Goal: Transaction & Acquisition: Purchase product/service

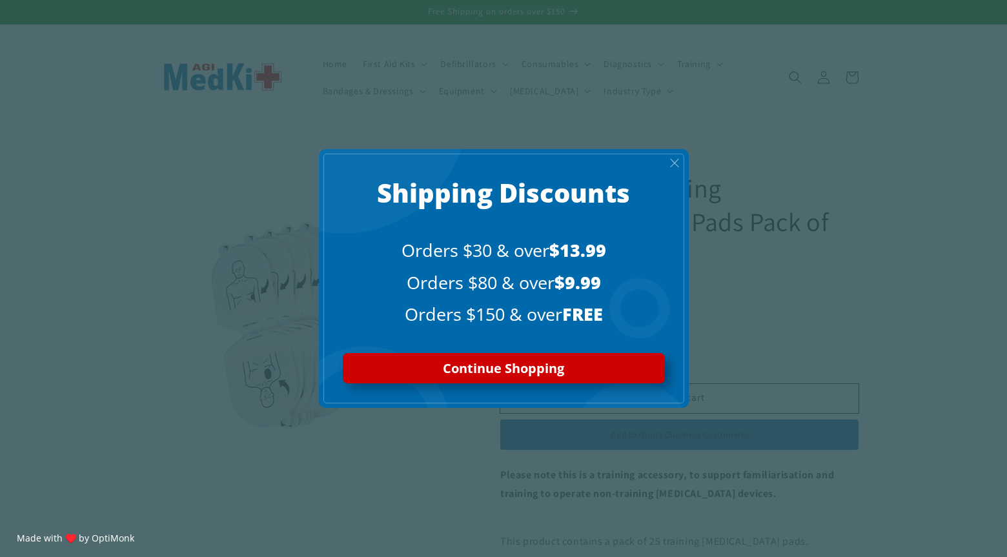
click at [675, 162] on span "X" at bounding box center [674, 163] width 10 height 15
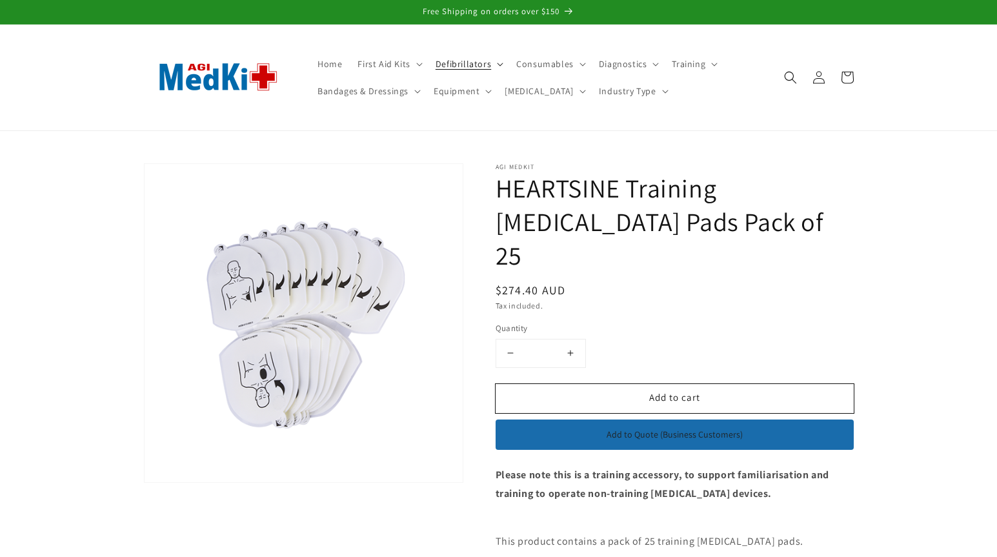
click at [463, 65] on span "Defibrillators" at bounding box center [464, 64] width 56 height 12
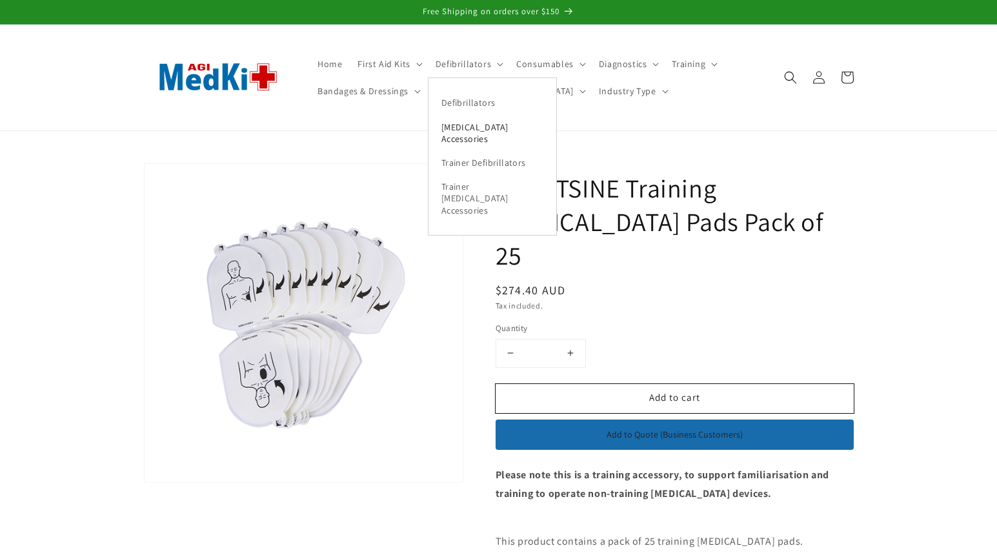
click at [463, 131] on link "[MEDICAL_DATA] Accessories" at bounding box center [493, 133] width 128 height 36
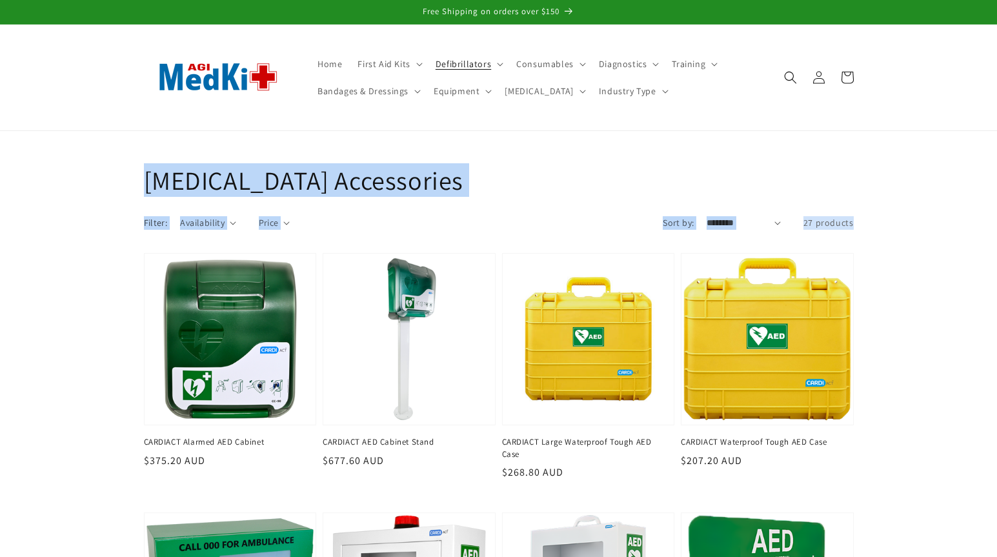
drag, startPoint x: 996, startPoint y: 93, endPoint x: 1001, endPoint y: 203, distance: 110.5
click at [997, 203] on html "Skip to content Free Shipping on orders over $150 Home First Aid Kits First Aid…" at bounding box center [498, 278] width 997 height 557
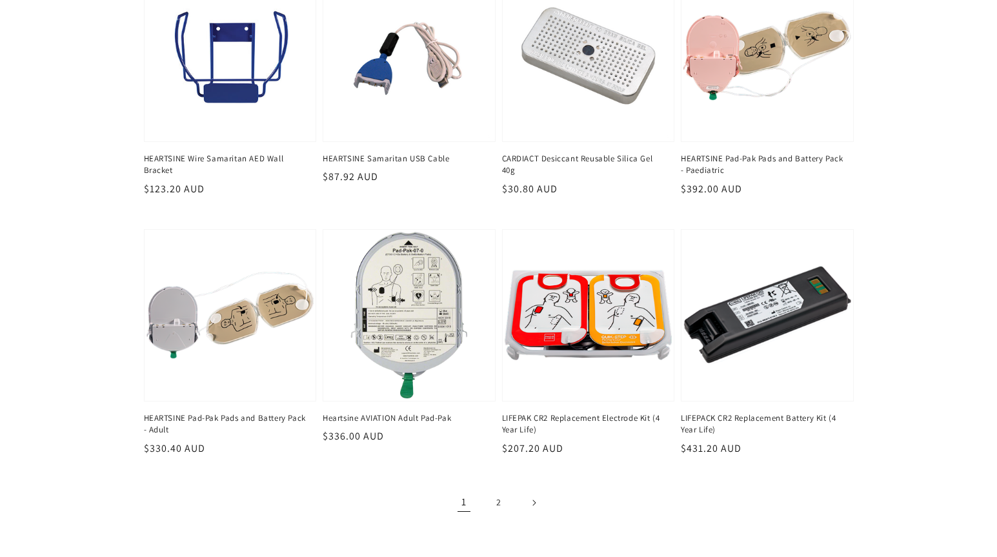
scroll to position [1396, 0]
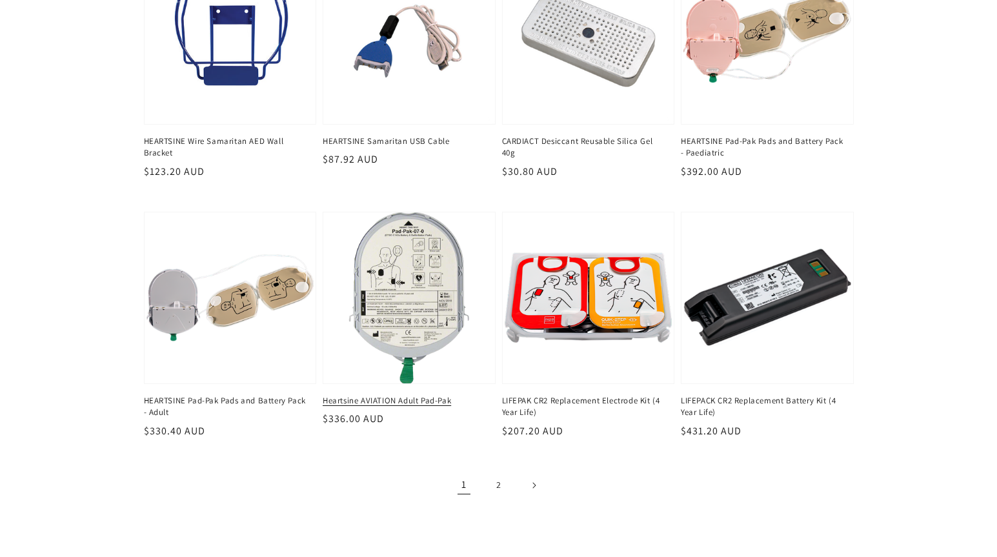
click at [401, 395] on link "Heartsine AVIATION Adult Pad-Pak" at bounding box center [405, 401] width 165 height 12
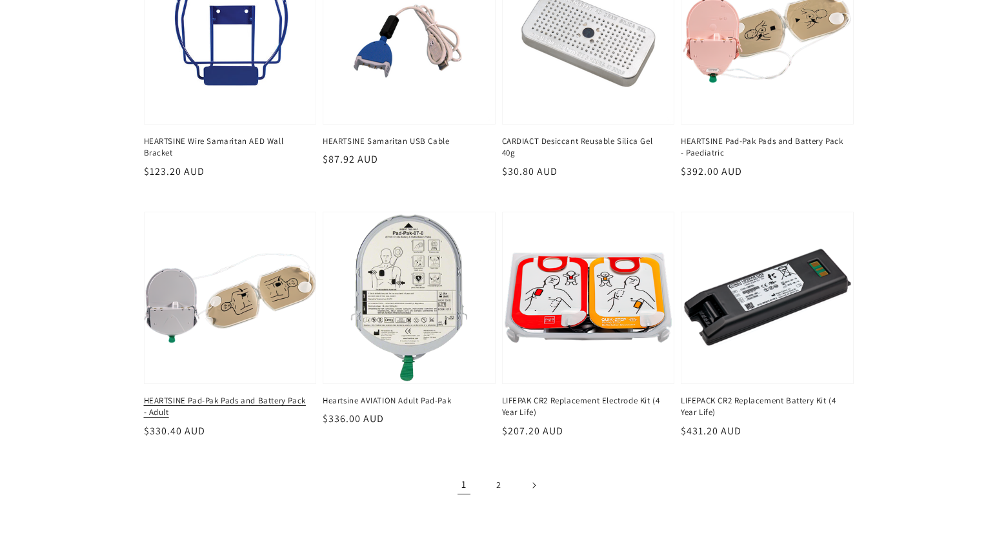
click at [220, 395] on link "HEARTSINE Pad-Pak Pads and Battery Pack - Adult" at bounding box center [226, 406] width 165 height 23
